Goal: Use online tool/utility: Utilize a website feature to perform a specific function

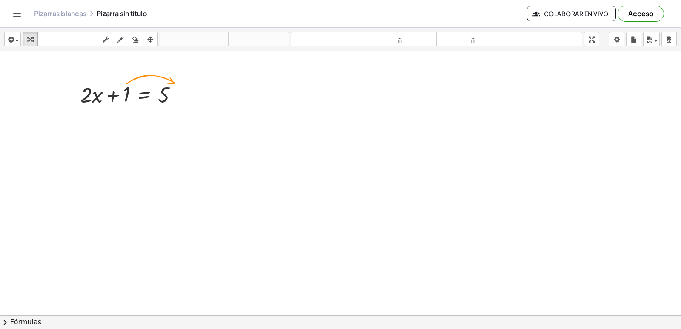
click at [313, 299] on div at bounding box center [340, 334] width 681 height 567
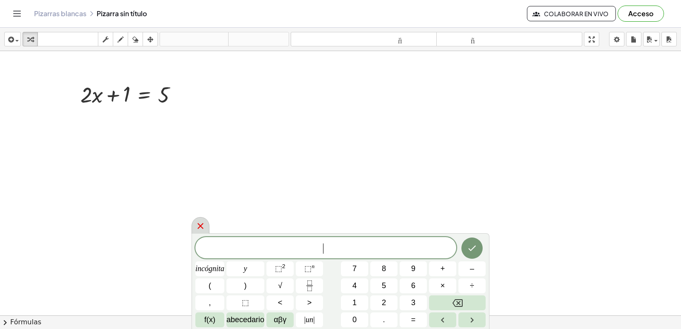
click at [194, 229] on div at bounding box center [200, 225] width 18 height 17
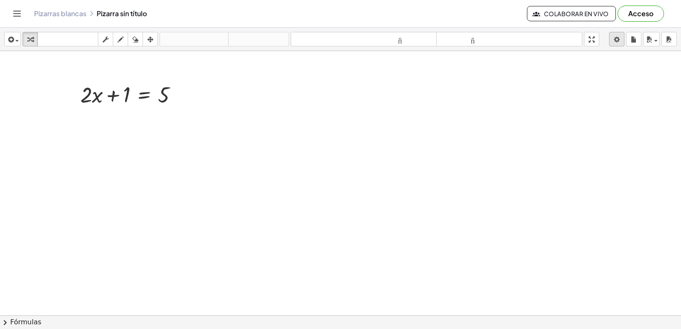
click at [615, 39] on body "Actividades matemáticas fáciles de comprender Empezar Banco de actividades Trab…" at bounding box center [340, 164] width 681 height 329
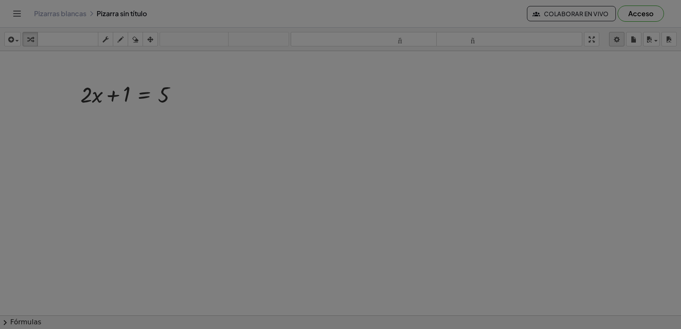
click at [615, 40] on div at bounding box center [340, 164] width 681 height 329
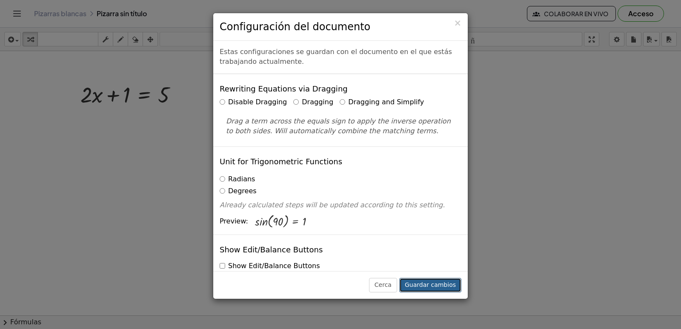
click at [413, 283] on font "Guardar cambios" at bounding box center [430, 284] width 51 height 7
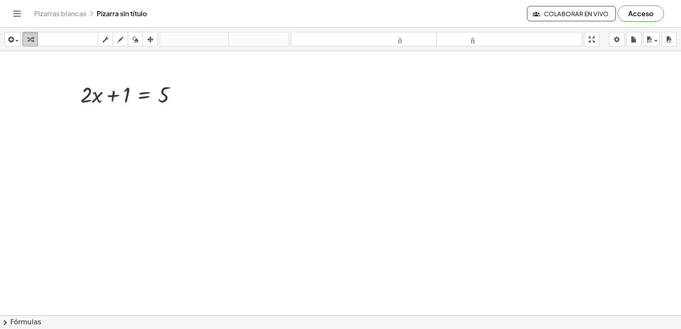
click at [28, 39] on icon "button" at bounding box center [30, 39] width 6 height 10
drag, startPoint x: 317, startPoint y: 145, endPoint x: 311, endPoint y: 140, distance: 7.0
click at [311, 145] on div at bounding box center [340, 334] width 681 height 567
click at [355, 278] on div at bounding box center [340, 334] width 681 height 567
drag, startPoint x: 355, startPoint y: 278, endPoint x: 351, endPoint y: 271, distance: 8.8
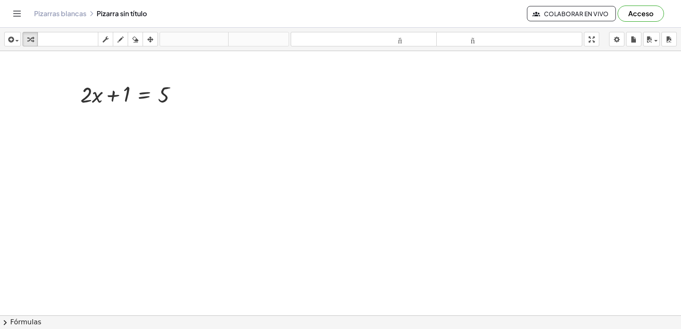
click at [355, 278] on div at bounding box center [340, 334] width 681 height 567
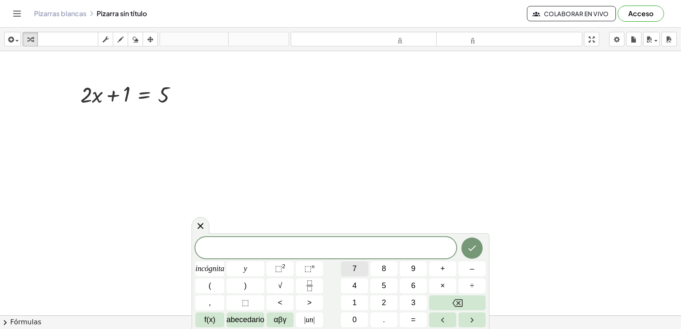
click at [356, 276] on button "7" at bounding box center [354, 268] width 27 height 15
click at [442, 284] on font "×" at bounding box center [442, 285] width 5 height 9
click at [471, 299] on button "Retroceso" at bounding box center [457, 302] width 57 height 15
click at [476, 271] on button "–" at bounding box center [471, 268] width 27 height 15
click at [412, 306] on font "3" at bounding box center [413, 302] width 4 height 9
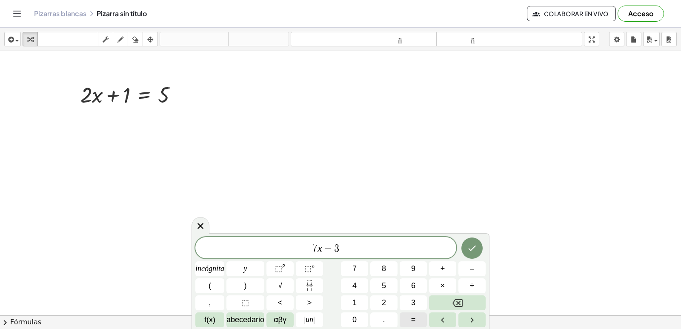
click at [419, 319] on button "=" at bounding box center [413, 319] width 27 height 15
click at [349, 298] on button "1" at bounding box center [354, 302] width 27 height 15
click at [396, 266] on button "8" at bounding box center [383, 268] width 27 height 15
click at [469, 255] on button "Hecho" at bounding box center [471, 247] width 21 height 21
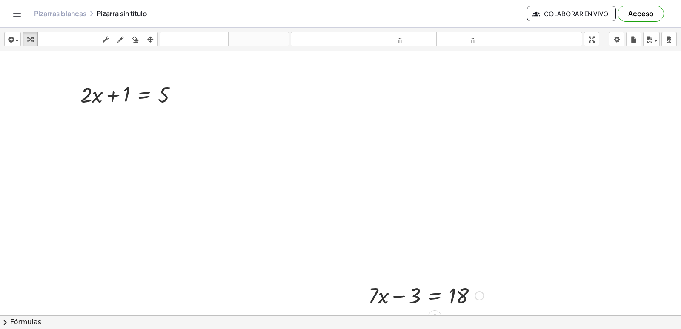
click at [400, 280] on div "+ · 7 · x − 3 = 18" at bounding box center [422, 294] width 134 height 33
click at [398, 305] on div at bounding box center [426, 294] width 124 height 29
click at [434, 315] on button "chevron_right Fórmulas" at bounding box center [340, 322] width 681 height 14
click at [0, 0] on div at bounding box center [0, 0] width 0 height 0
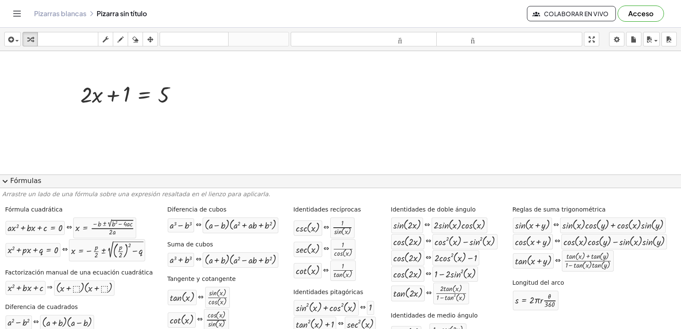
click at [385, 102] on div at bounding box center [340, 334] width 681 height 567
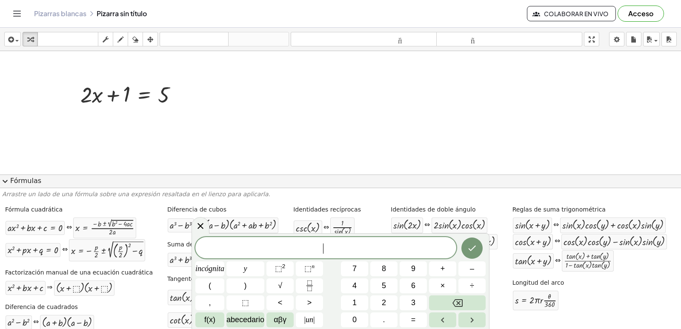
drag, startPoint x: 17, startPoint y: 183, endPoint x: 19, endPoint y: 178, distance: 4.6
click at [18, 180] on font "Fórmulas" at bounding box center [25, 181] width 31 height 8
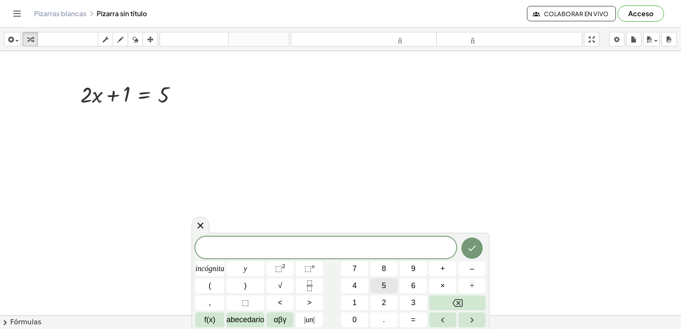
click at [378, 282] on button "5" at bounding box center [383, 285] width 27 height 15
click at [442, 270] on font "+" at bounding box center [442, 268] width 5 height 9
click at [359, 306] on button "1" at bounding box center [354, 302] width 27 height 15
click at [418, 324] on button "=" at bounding box center [413, 319] width 27 height 15
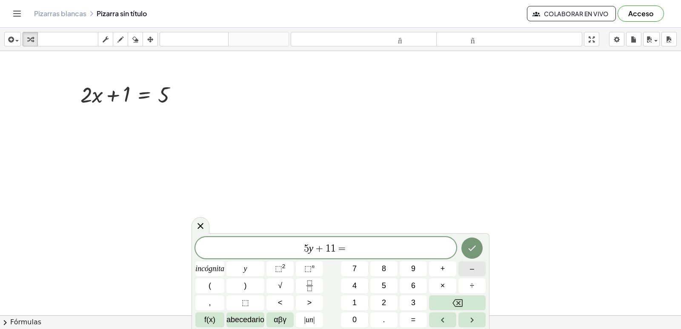
click at [474, 272] on button "–" at bounding box center [471, 268] width 27 height 15
click at [357, 301] on font "1" at bounding box center [354, 302] width 4 height 9
click at [403, 268] on button "9" at bounding box center [413, 268] width 27 height 15
click at [468, 240] on button "Hecho" at bounding box center [471, 247] width 21 height 21
click at [468, 240] on div at bounding box center [340, 334] width 681 height 567
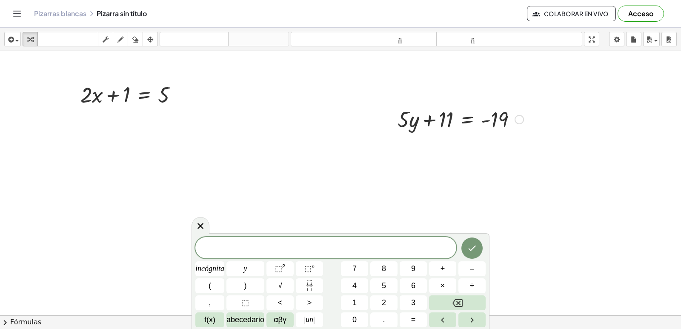
click at [514, 120] on div at bounding box center [460, 118] width 134 height 29
click at [515, 120] on div at bounding box center [518, 119] width 9 height 9
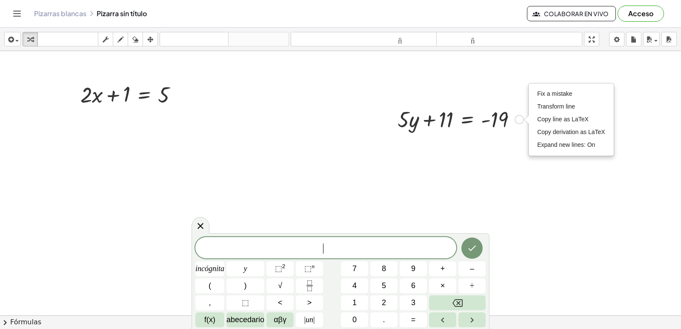
drag, startPoint x: 424, startPoint y: 123, endPoint x: 428, endPoint y: 125, distance: 4.4
click at [428, 125] on div at bounding box center [460, 118] width 134 height 29
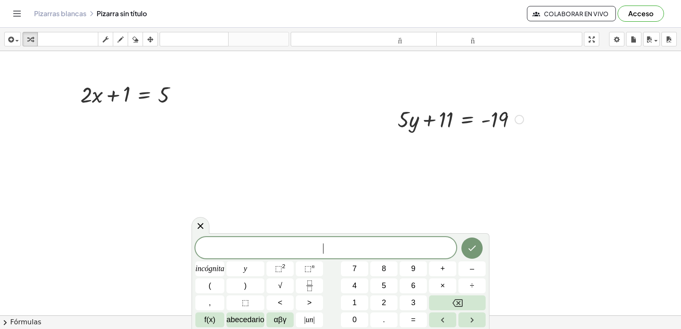
click at [430, 126] on div at bounding box center [460, 118] width 134 height 29
click at [485, 120] on div at bounding box center [460, 118] width 134 height 29
click at [486, 120] on div at bounding box center [460, 118] width 134 height 29
click at [427, 128] on div at bounding box center [460, 118] width 134 height 29
click at [431, 125] on div at bounding box center [460, 118] width 134 height 29
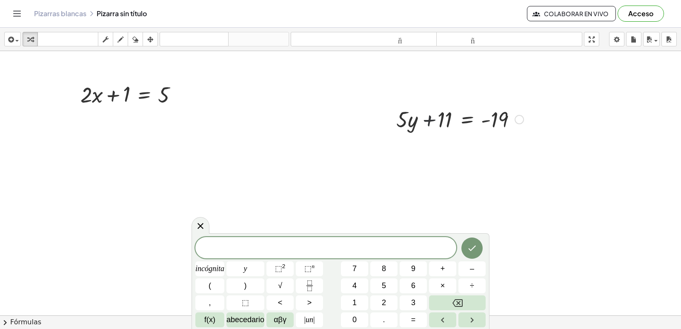
click at [431, 125] on div at bounding box center [460, 118] width 134 height 29
click at [432, 122] on div at bounding box center [460, 118] width 134 height 29
click at [433, 113] on div at bounding box center [460, 118] width 134 height 29
click at [475, 119] on div at bounding box center [460, 118] width 134 height 29
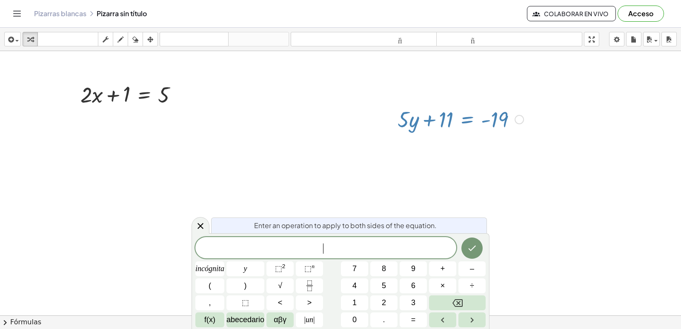
click at [463, 119] on div at bounding box center [460, 118] width 134 height 29
drag, startPoint x: 430, startPoint y: 123, endPoint x: 426, endPoint y: 121, distance: 4.4
click at [426, 121] on div at bounding box center [460, 118] width 134 height 29
click at [425, 118] on div at bounding box center [460, 118] width 134 height 29
click at [197, 222] on icon at bounding box center [200, 226] width 10 height 10
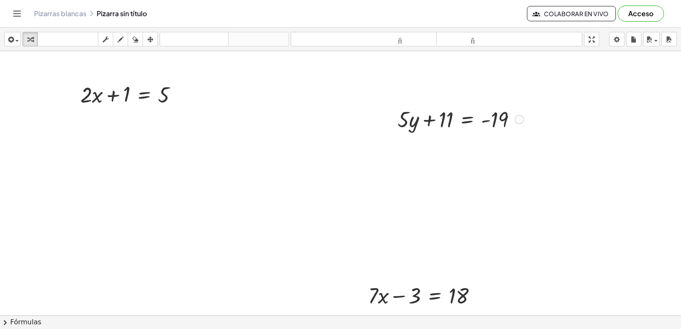
click at [177, 249] on div at bounding box center [340, 334] width 681 height 567
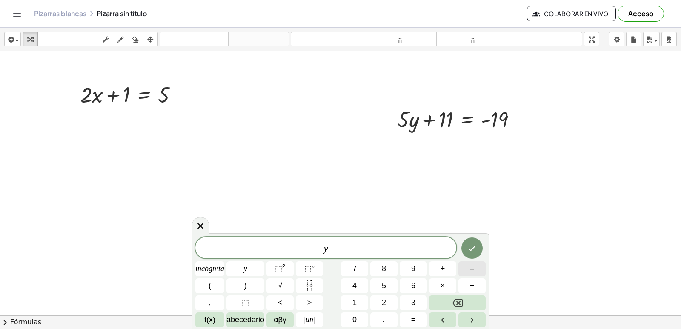
click at [462, 274] on button "–" at bounding box center [471, 268] width 27 height 15
click at [388, 282] on button "5" at bounding box center [383, 285] width 27 height 15
click at [406, 317] on button "=" at bounding box center [413, 319] width 27 height 15
click at [348, 297] on button "1" at bounding box center [354, 302] width 27 height 15
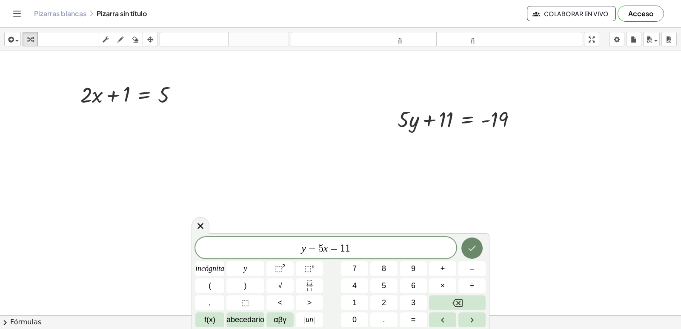
click at [462, 245] on button "Hecho" at bounding box center [471, 247] width 21 height 21
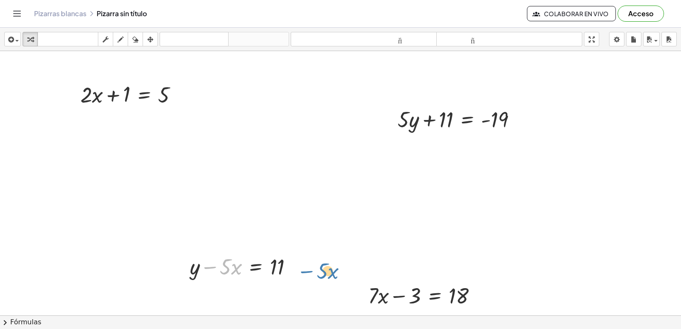
drag, startPoint x: 206, startPoint y: 270, endPoint x: 306, endPoint y: 268, distance: 100.0
click at [306, 271] on div "+ · 2 · x + 1 = 5 + · 7 · x − 3 = 18 + · 5 · y + 11 = - 19 Fix a mistake Transf…" at bounding box center [340, 334] width 681 height 567
drag, startPoint x: 230, startPoint y: 271, endPoint x: 313, endPoint y: 268, distance: 82.6
click at [293, 297] on div at bounding box center [266, 294] width 160 height 29
click at [261, 300] on div at bounding box center [266, 294] width 160 height 29
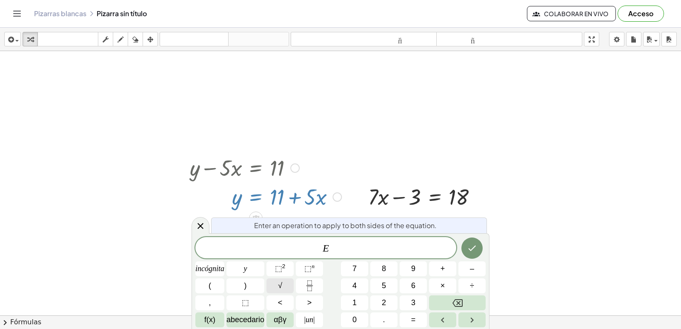
scroll to position [100, 0]
click at [202, 225] on icon at bounding box center [200, 226] width 10 height 10
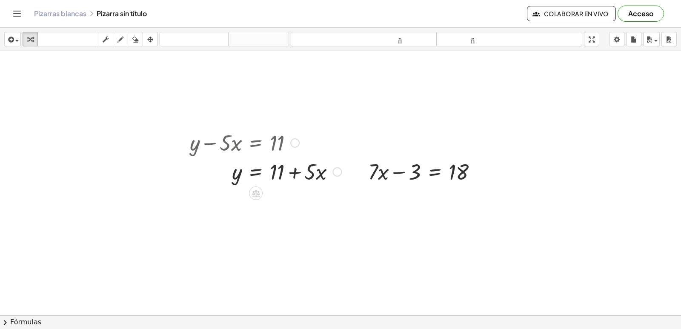
scroll to position [128, 0]
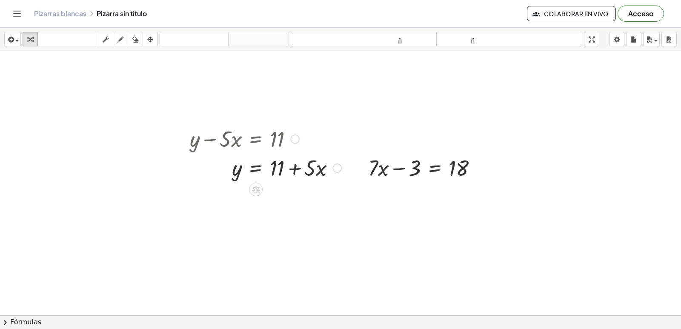
click at [293, 170] on div at bounding box center [266, 167] width 160 height 29
click at [314, 174] on div at bounding box center [266, 167] width 160 height 29
drag, startPoint x: 280, startPoint y: 162, endPoint x: 345, endPoint y: 174, distance: 65.3
click at [345, 174] on div at bounding box center [266, 167] width 160 height 29
click at [304, 199] on div at bounding box center [266, 196] width 160 height 29
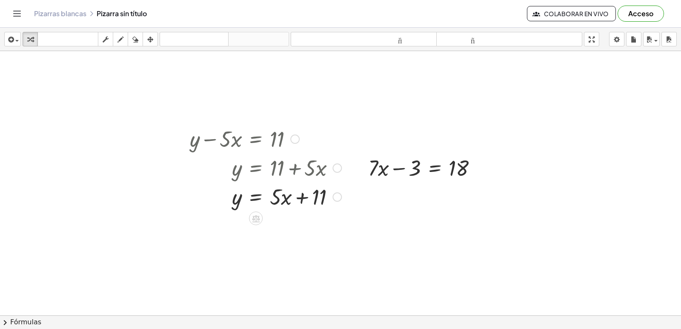
click at [301, 198] on div at bounding box center [266, 196] width 160 height 29
click at [300, 198] on div at bounding box center [266, 196] width 160 height 29
click at [298, 197] on div at bounding box center [266, 196] width 160 height 29
click at [240, 288] on div at bounding box center [340, 206] width 681 height 567
